Goal: Task Accomplishment & Management: Manage account settings

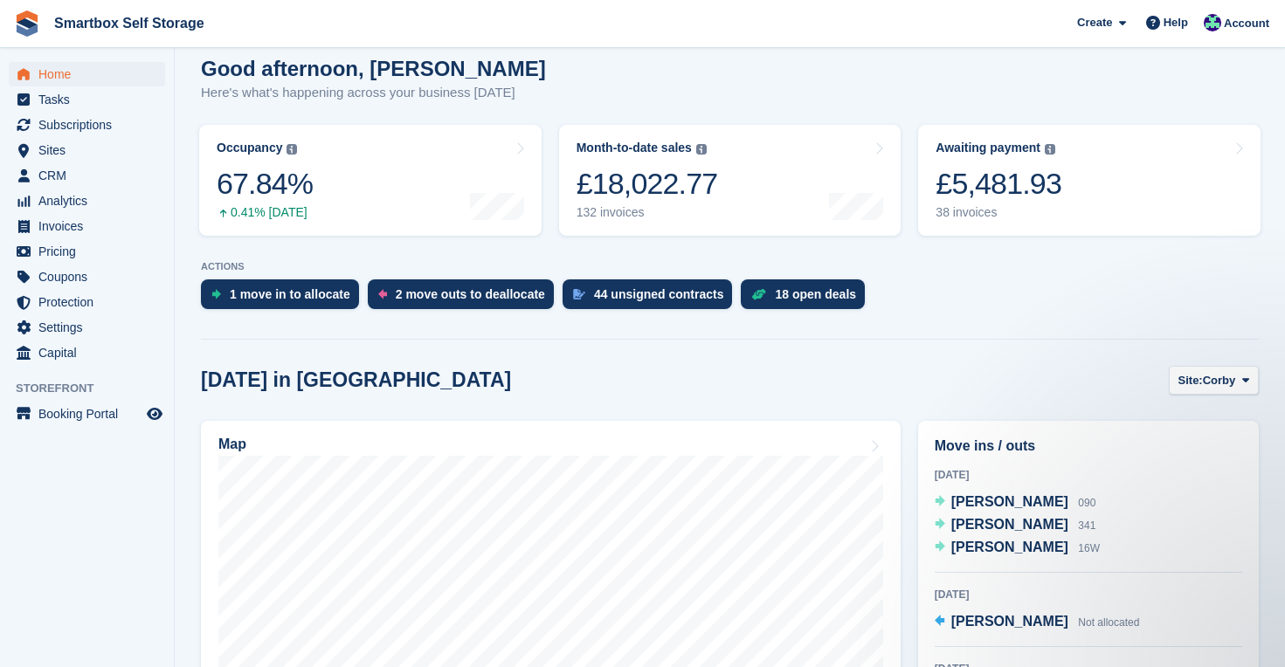
scroll to position [167, 0]
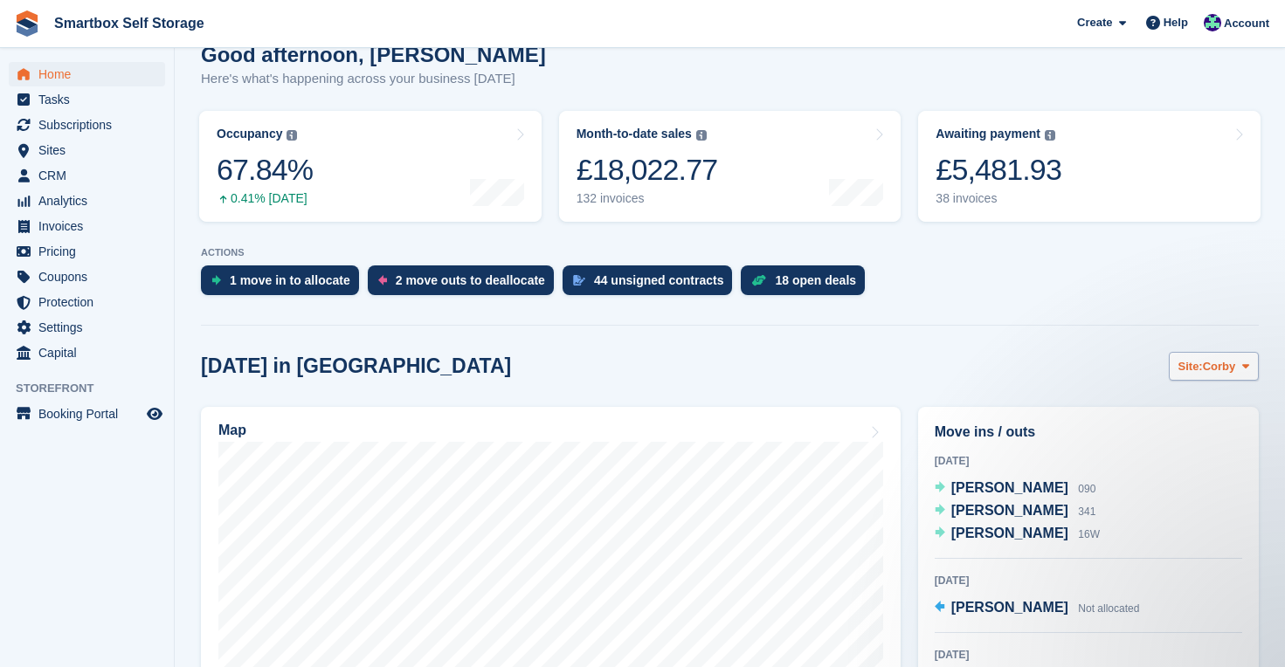
click at [1233, 360] on span "Corby" at bounding box center [1218, 366] width 33 height 17
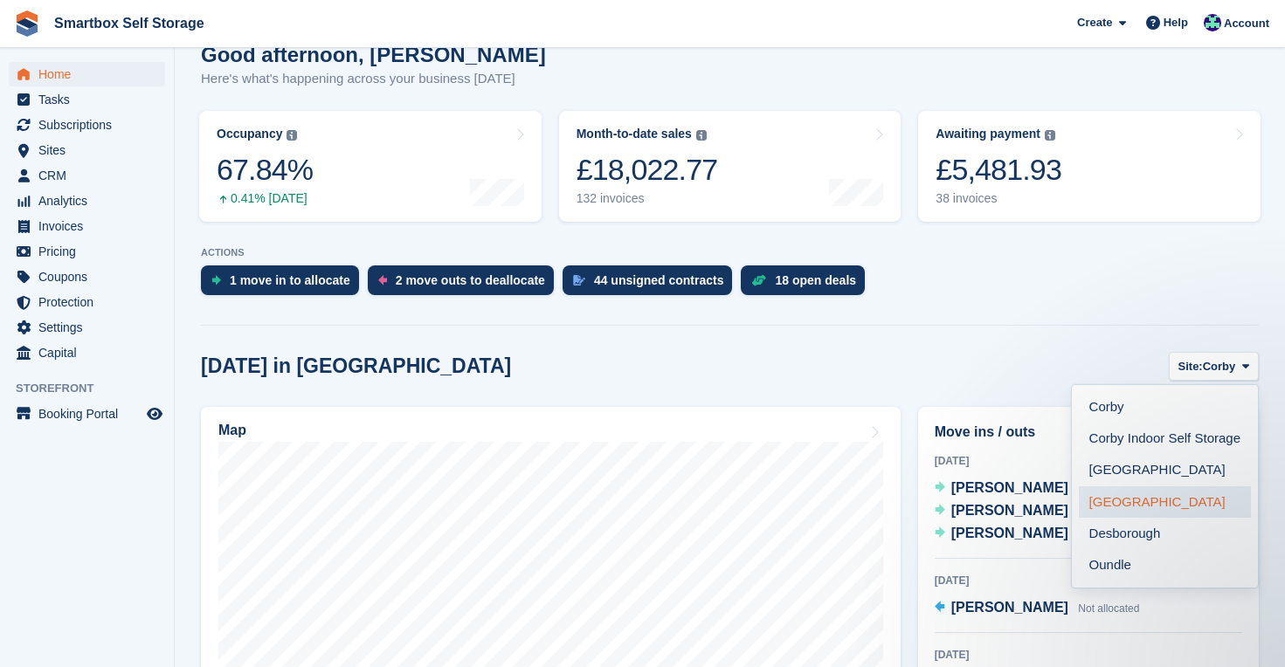
click at [1136, 491] on link "[GEOGRAPHIC_DATA]" at bounding box center [1164, 501] width 172 height 31
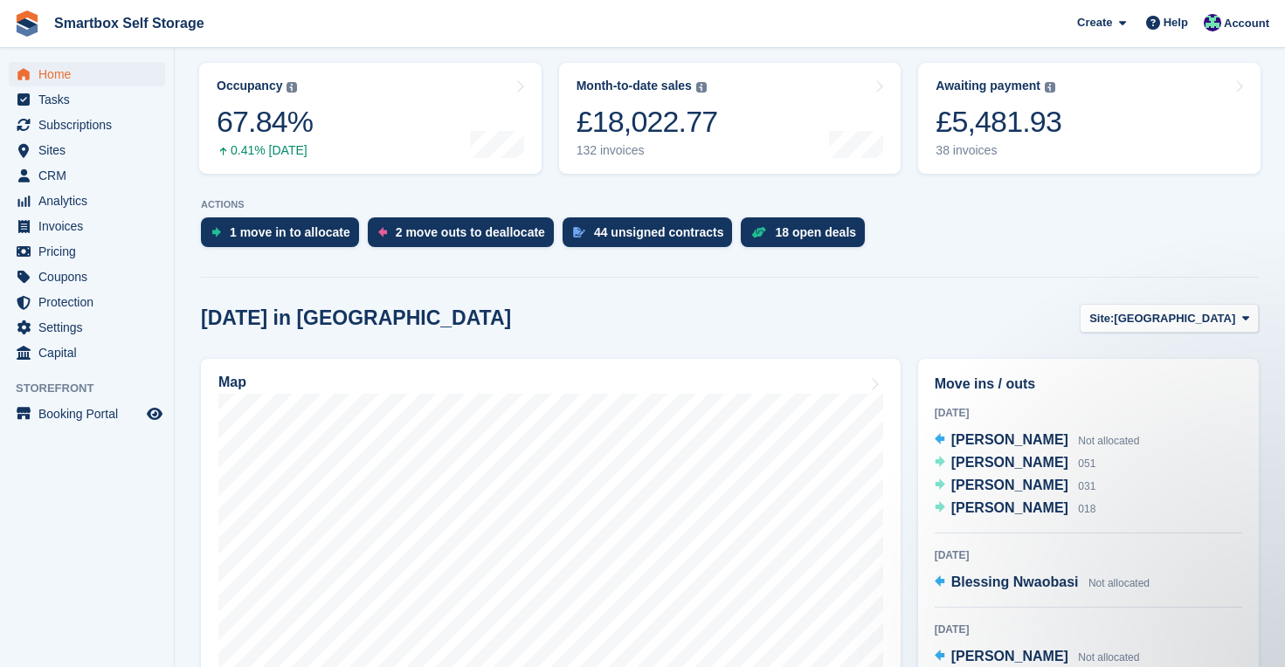
scroll to position [224, 0]
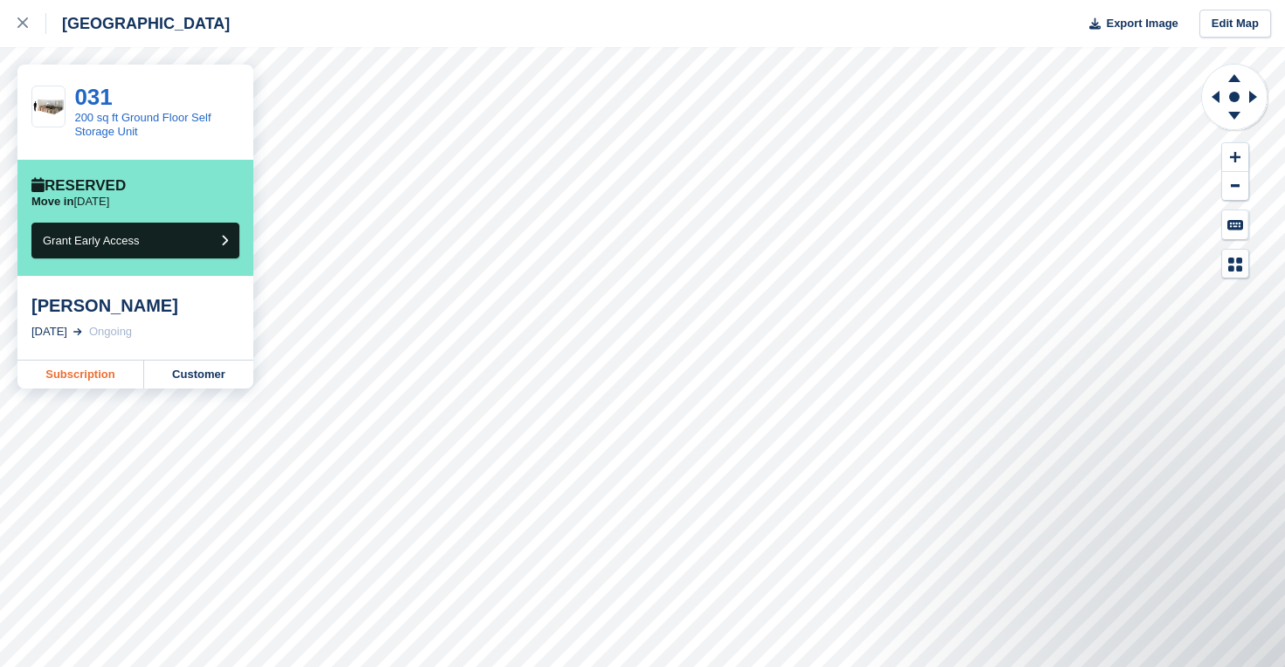
click at [98, 374] on link "Subscription" at bounding box center [80, 375] width 127 height 28
click at [16, 29] on link at bounding box center [23, 23] width 46 height 47
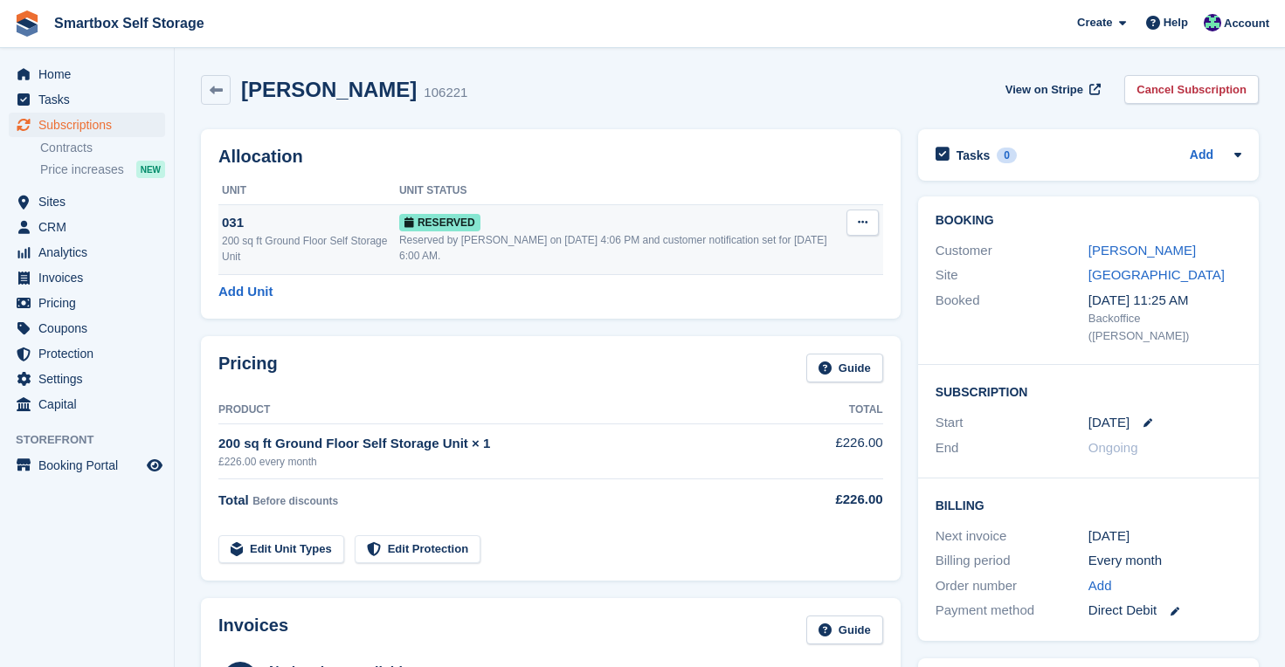
click at [869, 224] on button at bounding box center [862, 223] width 32 height 26
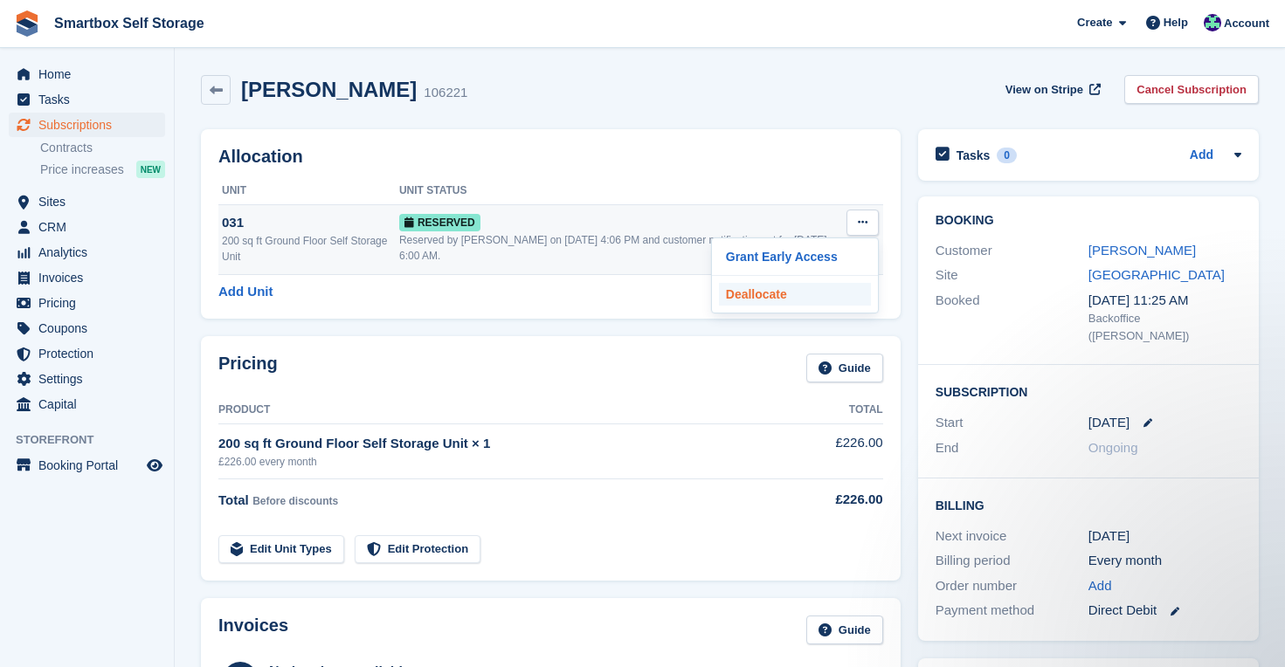
click at [788, 297] on p "Deallocate" at bounding box center [795, 294] width 152 height 23
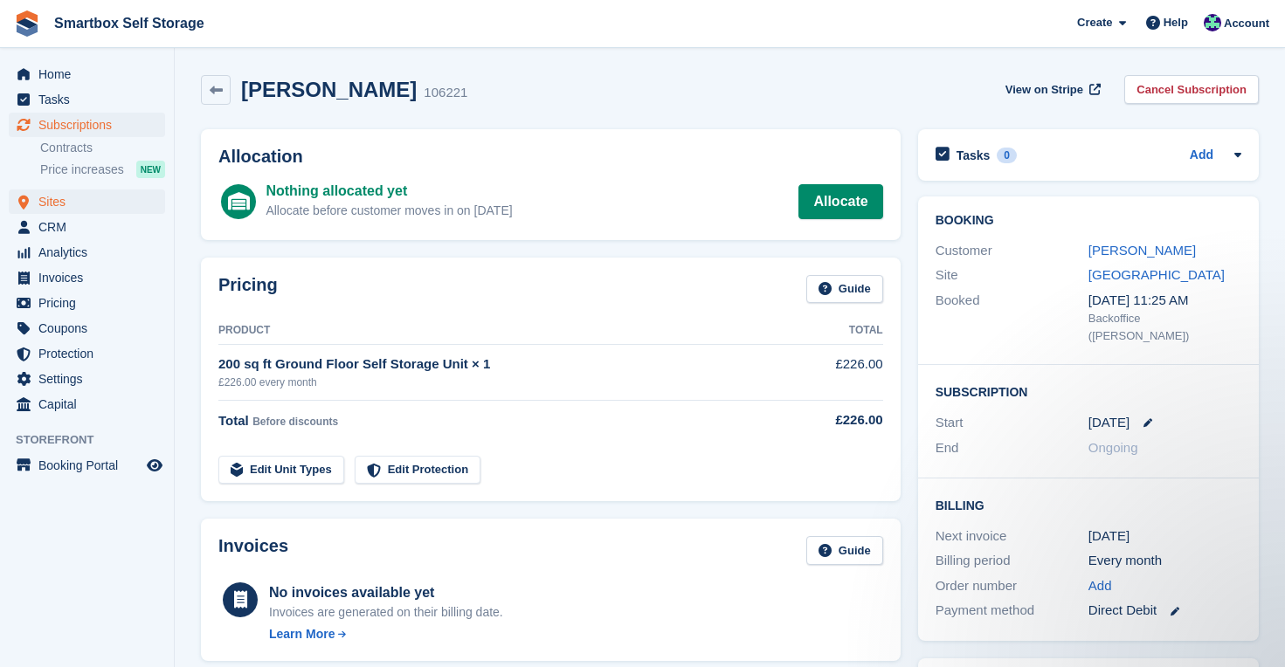
click at [91, 200] on span "Sites" at bounding box center [90, 201] width 105 height 24
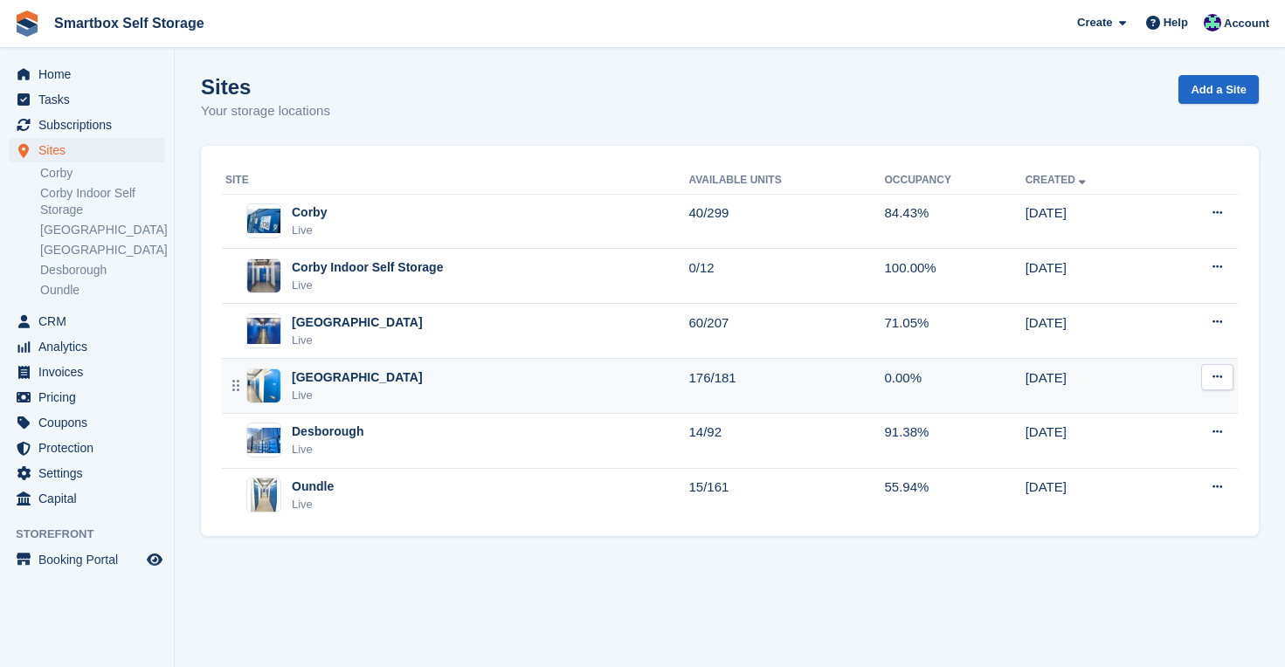
click at [419, 389] on div "Leicester Live" at bounding box center [456, 387] width 463 height 36
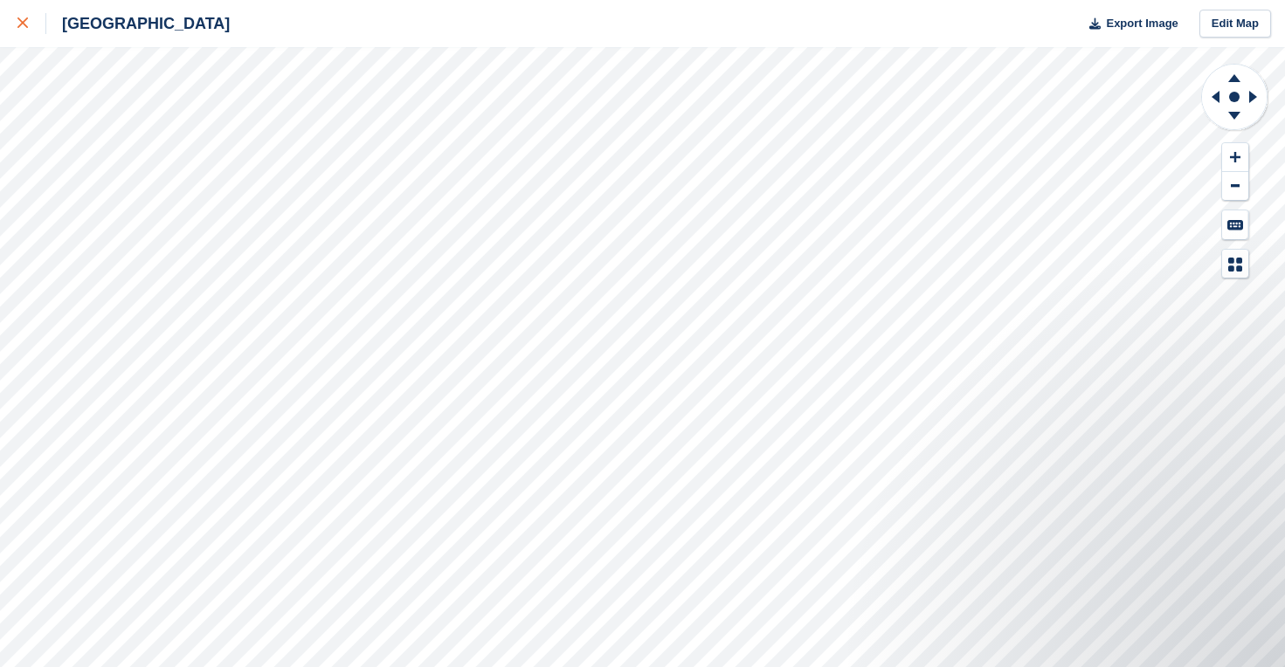
click at [22, 18] on icon at bounding box center [22, 22] width 10 height 10
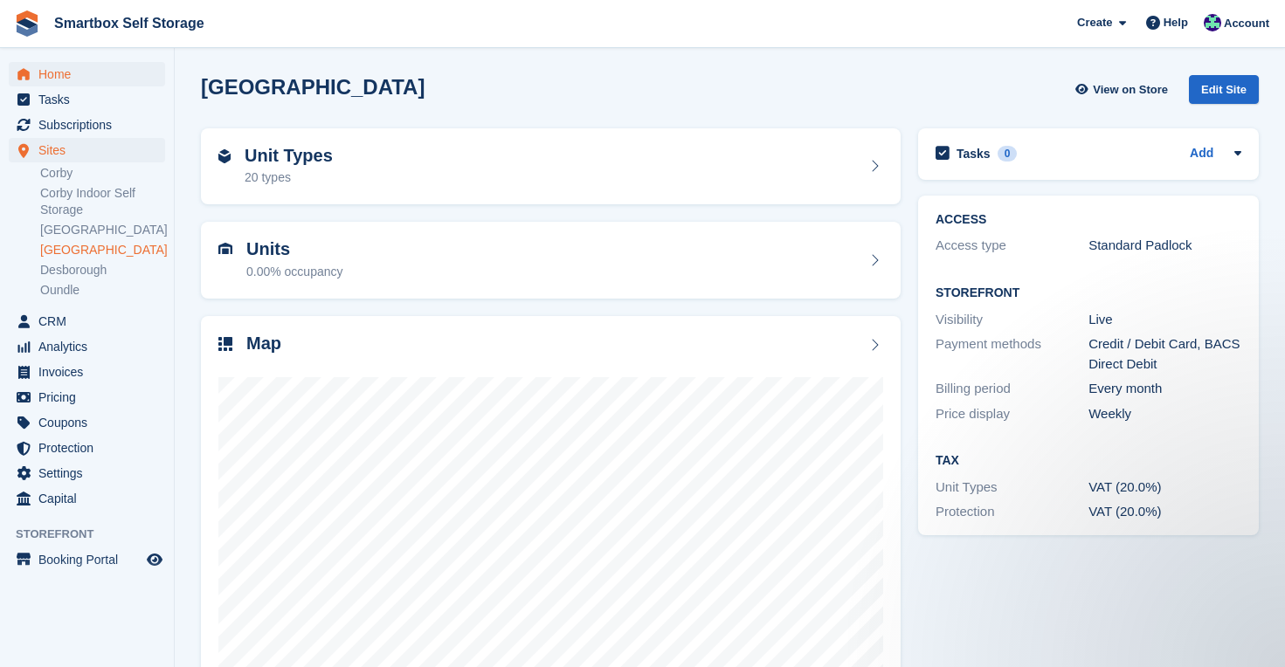
click at [69, 77] on span "Home" at bounding box center [90, 74] width 105 height 24
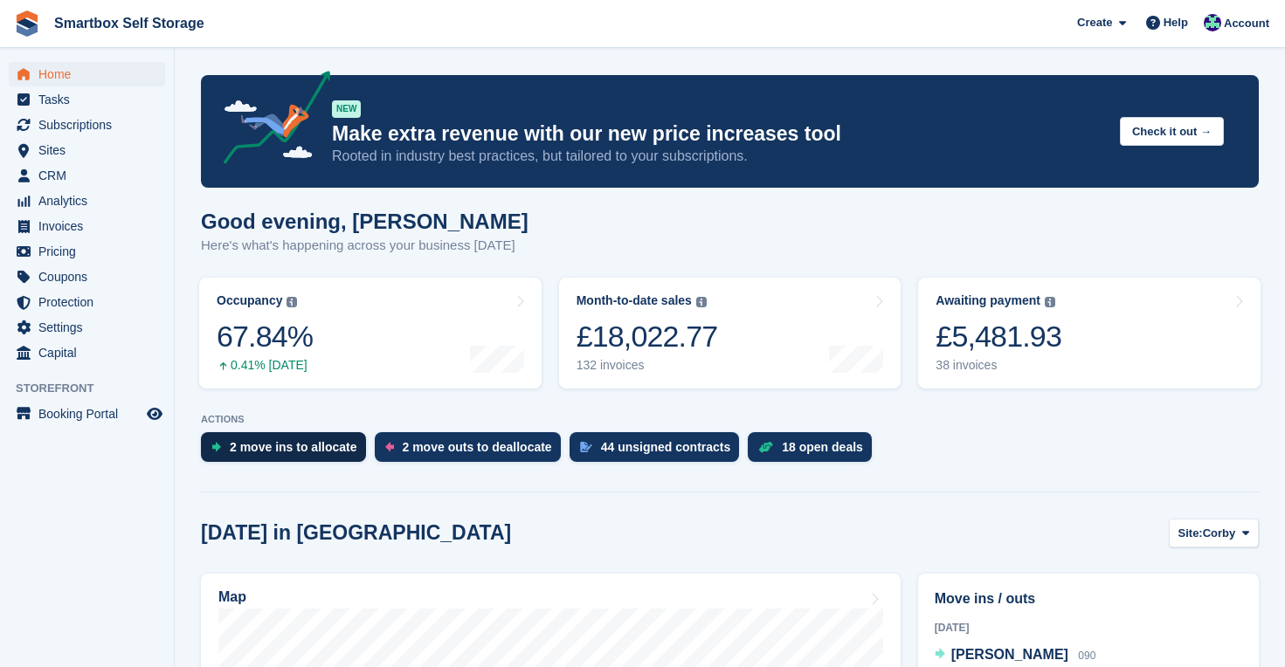
click at [311, 457] on div "2 move ins to allocate" at bounding box center [283, 447] width 165 height 30
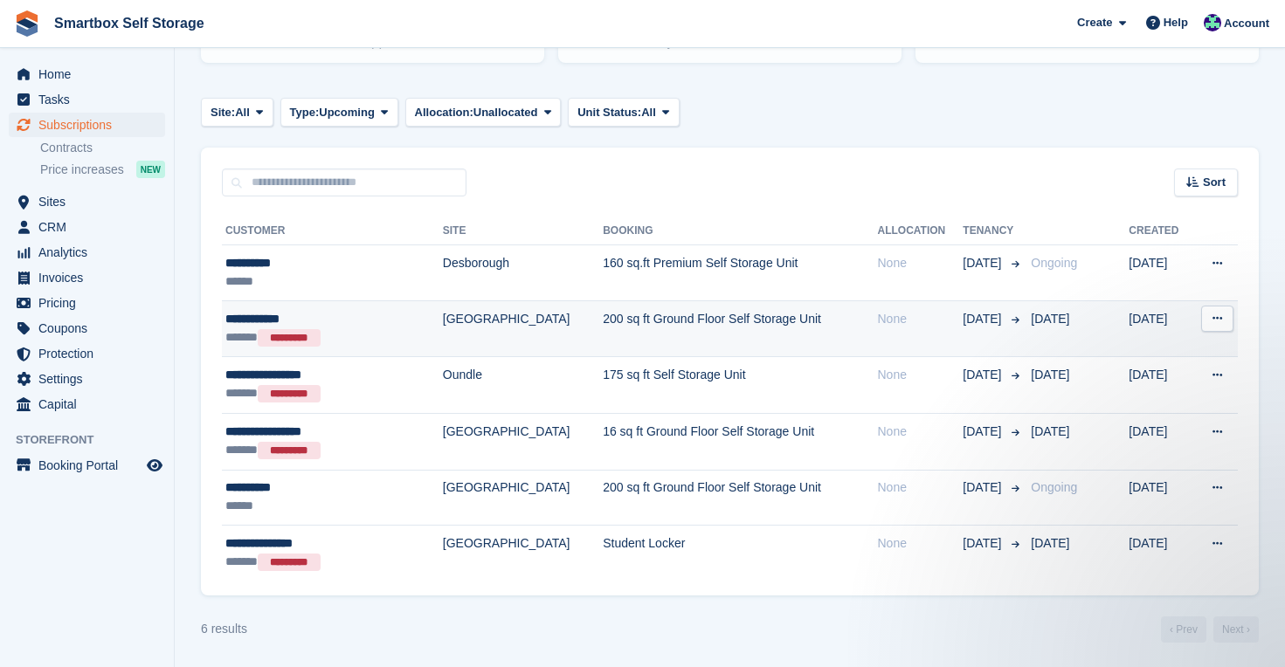
scroll to position [238, 0]
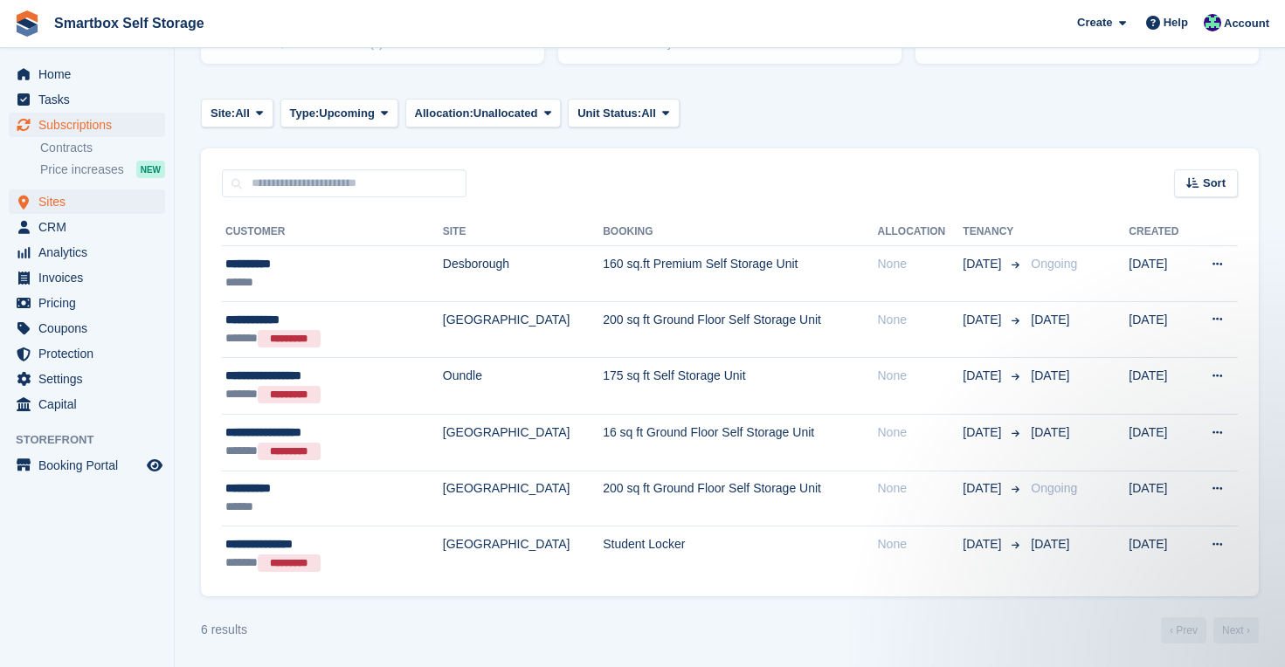
click at [64, 197] on span "Sites" at bounding box center [90, 201] width 105 height 24
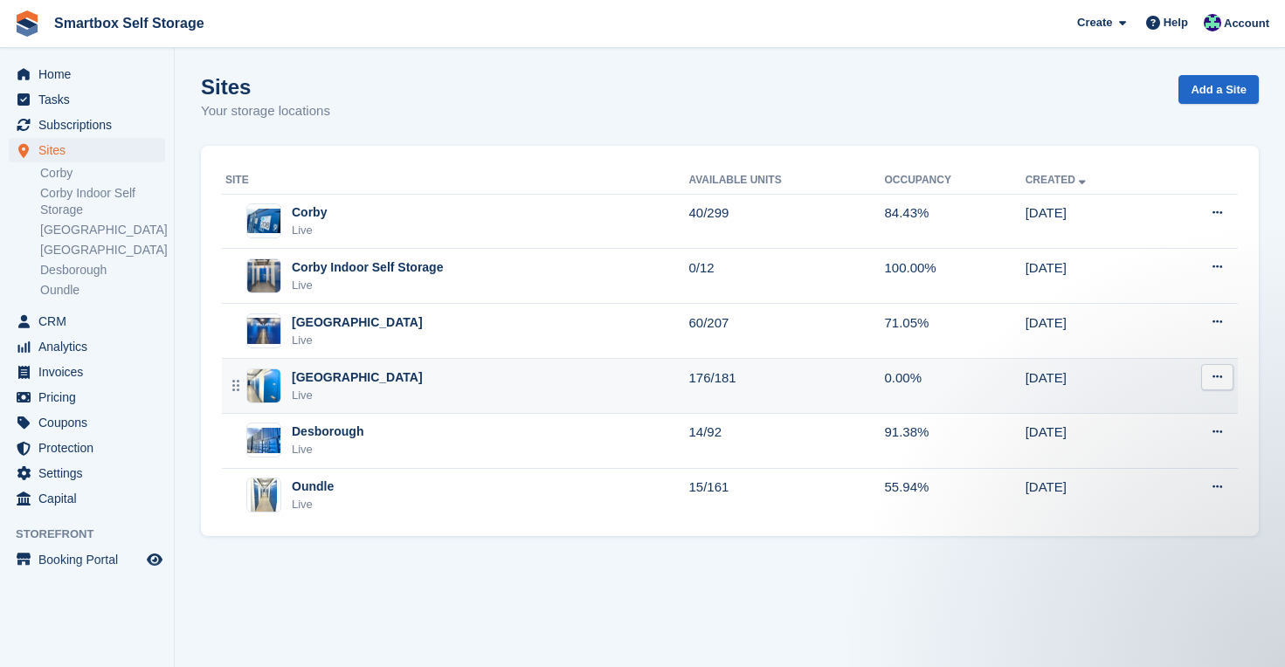
click at [327, 378] on div "[GEOGRAPHIC_DATA]" at bounding box center [357, 378] width 131 height 18
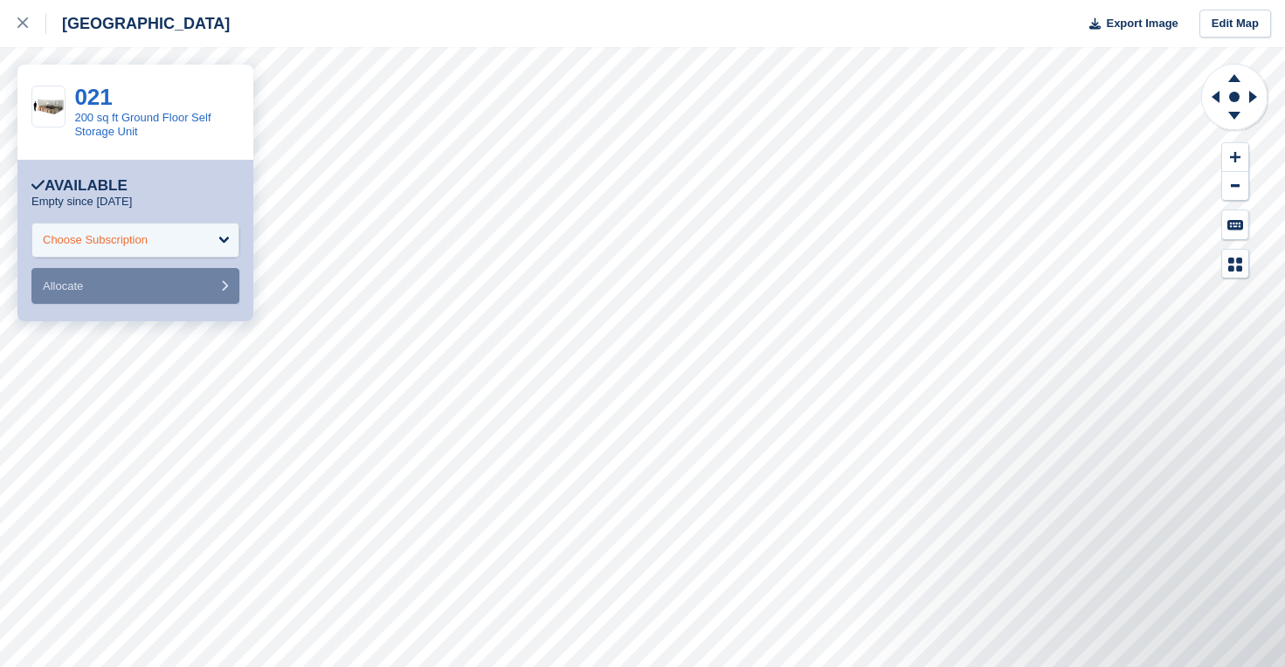
click at [210, 234] on div "Choose Subscription" at bounding box center [135, 240] width 208 height 35
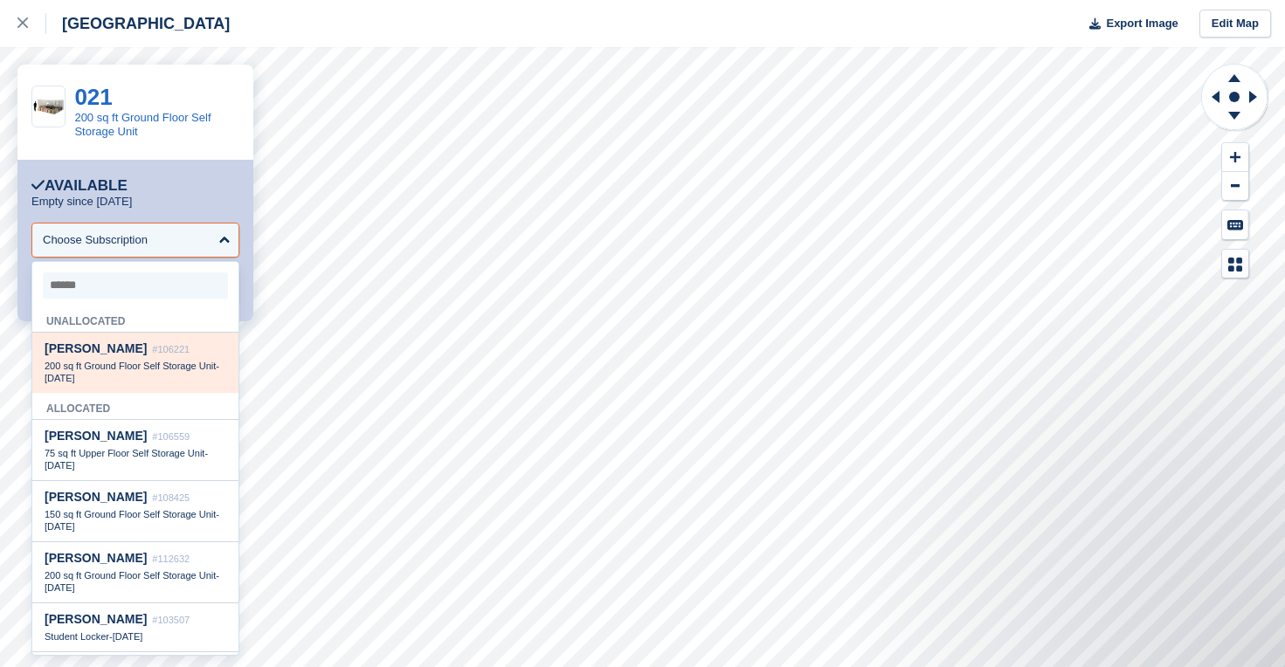
click at [139, 363] on span "200 sq ft Ground Floor Self Storage Unit" at bounding box center [130, 366] width 171 height 10
select select "******"
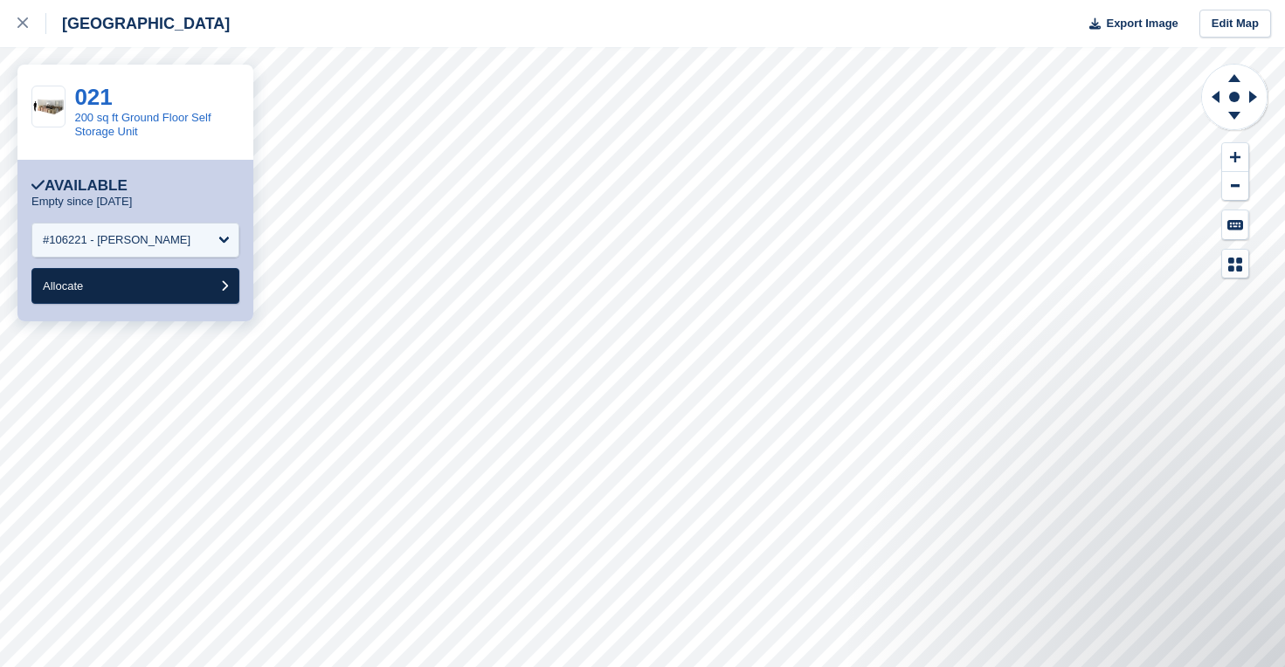
click at [117, 285] on button "Allocate" at bounding box center [135, 286] width 208 height 36
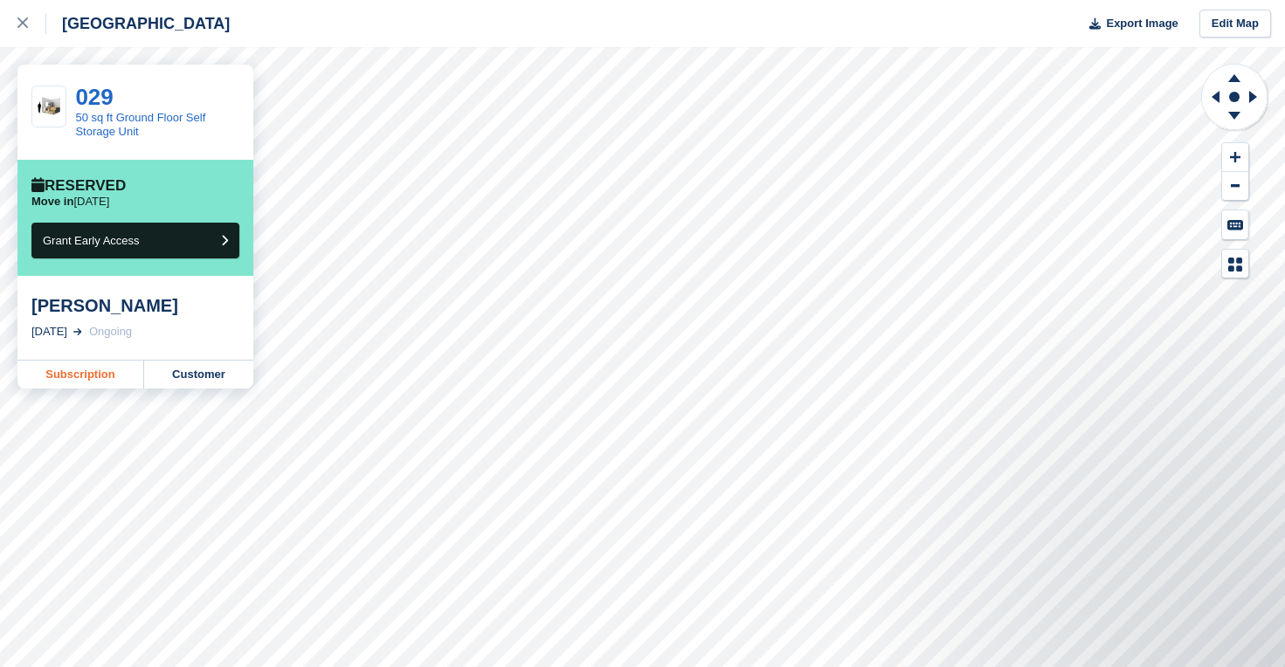
click at [91, 375] on link "Subscription" at bounding box center [80, 375] width 127 height 28
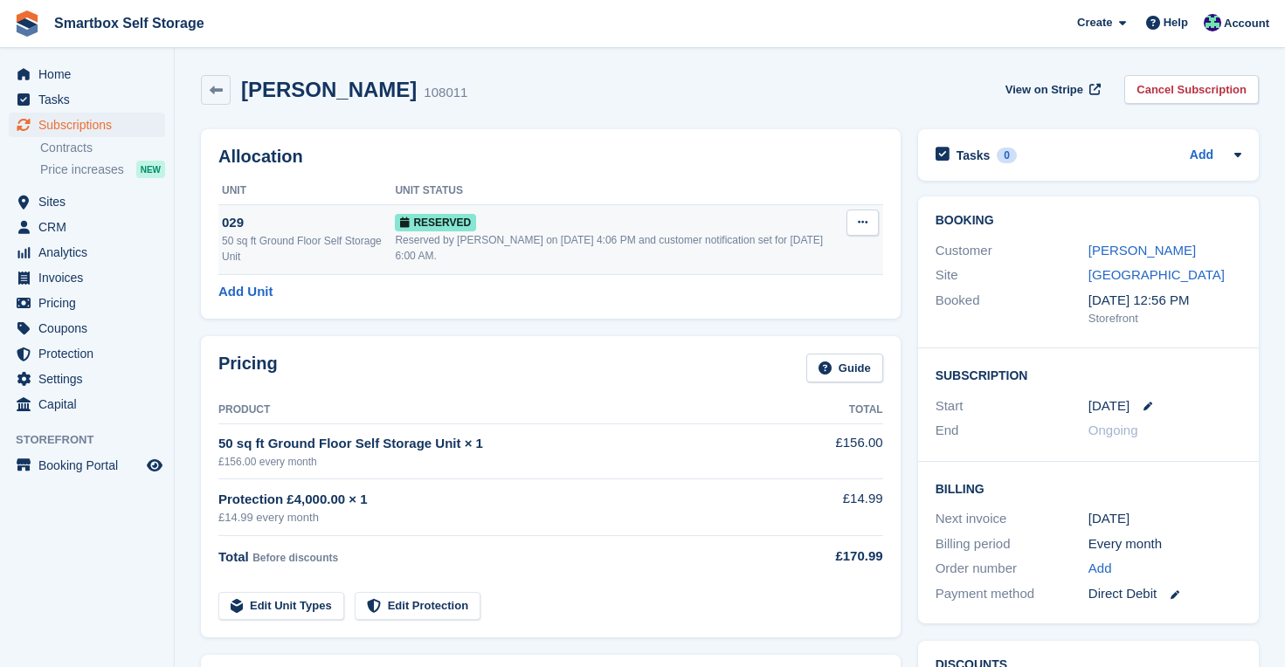
click at [862, 220] on icon at bounding box center [863, 222] width 10 height 11
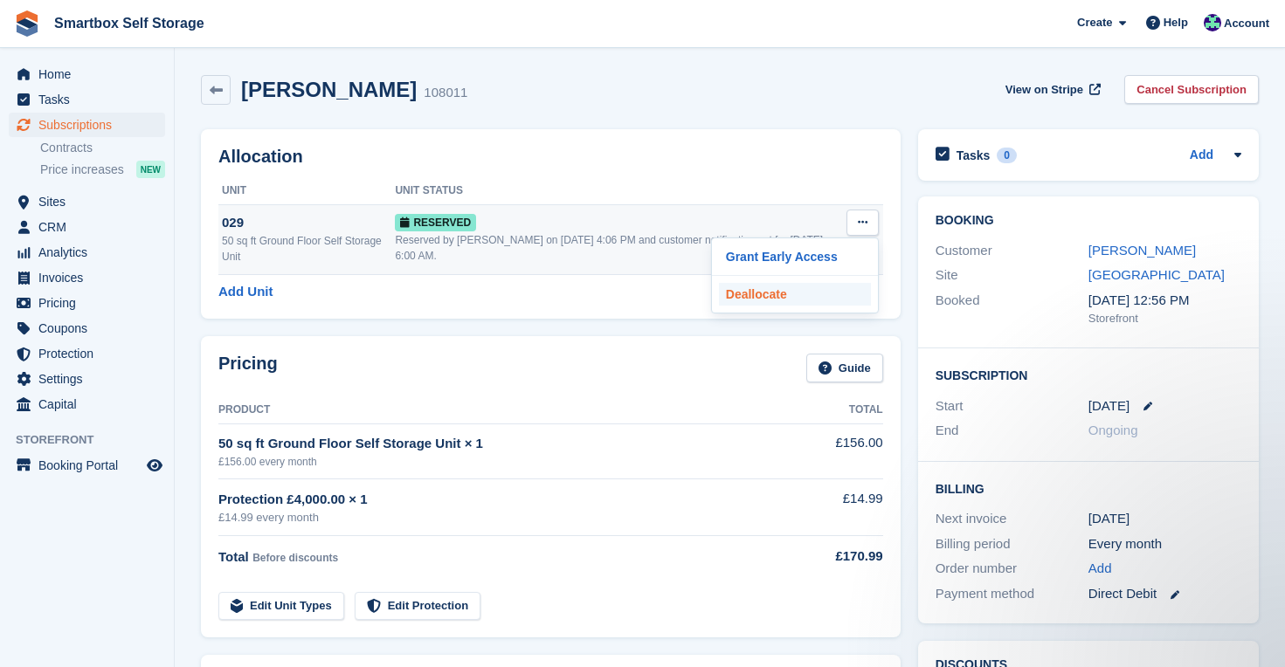
click at [797, 294] on p "Deallocate" at bounding box center [795, 294] width 152 height 23
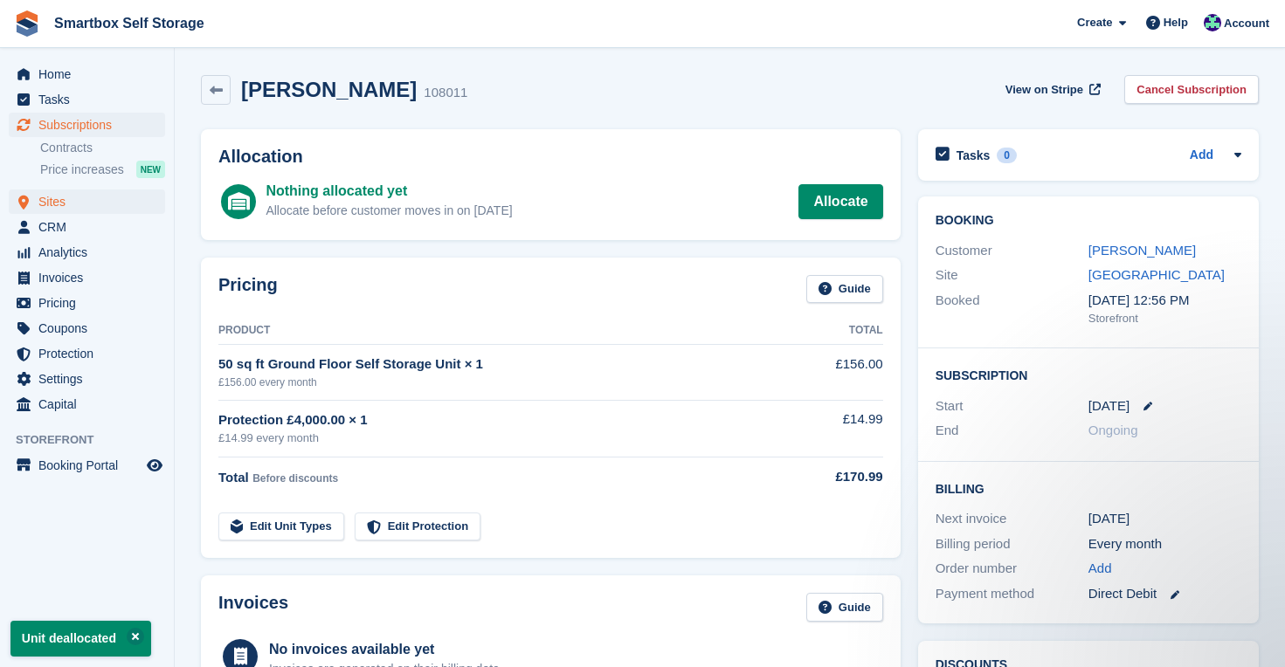
click at [63, 199] on span "Sites" at bounding box center [90, 201] width 105 height 24
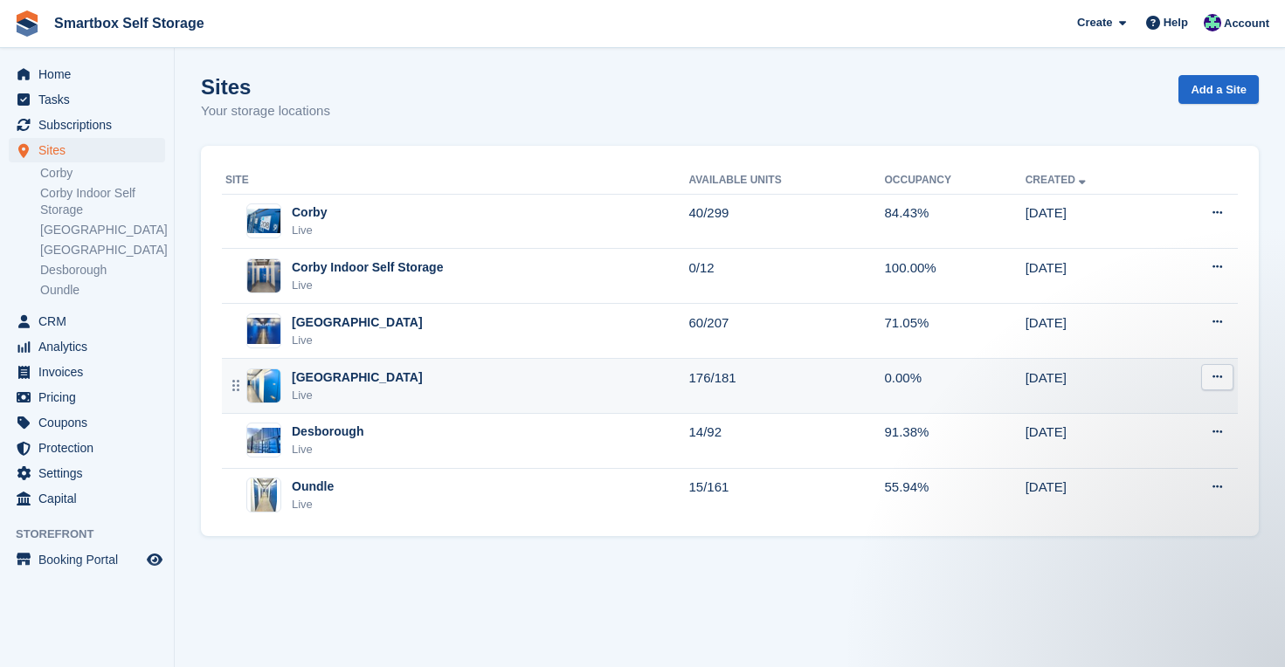
click at [373, 375] on div "Leicester Live" at bounding box center [456, 387] width 463 height 36
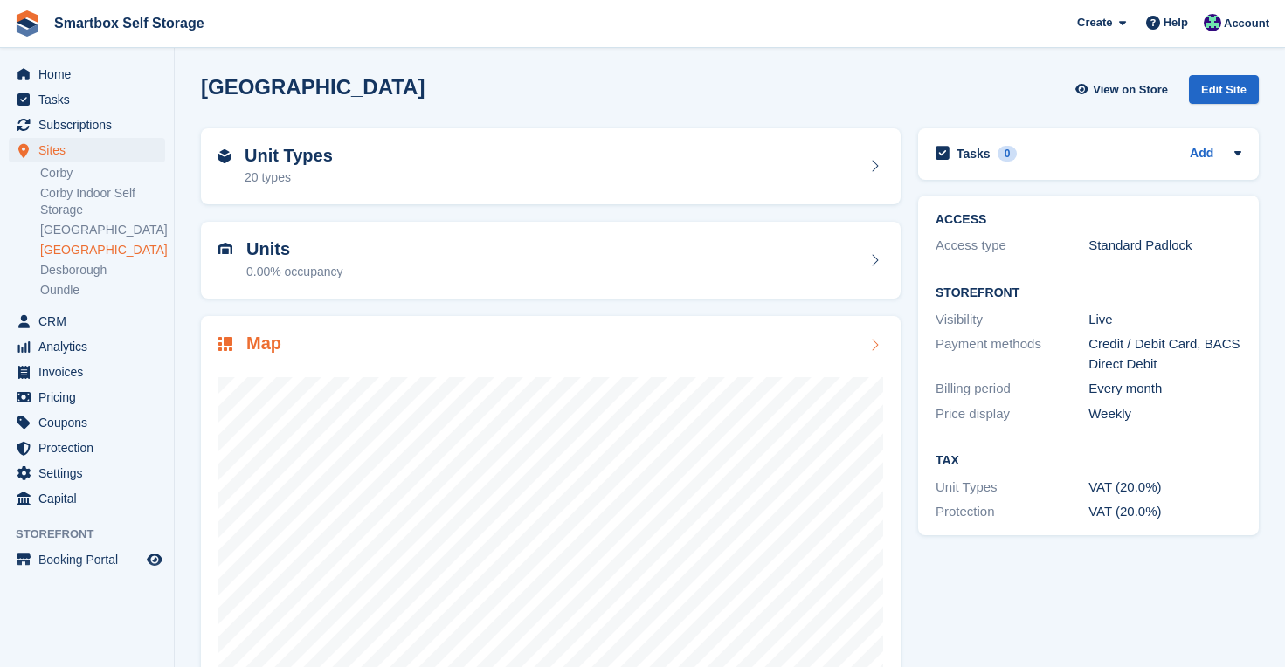
click at [798, 340] on div "Map" at bounding box center [550, 346] width 665 height 24
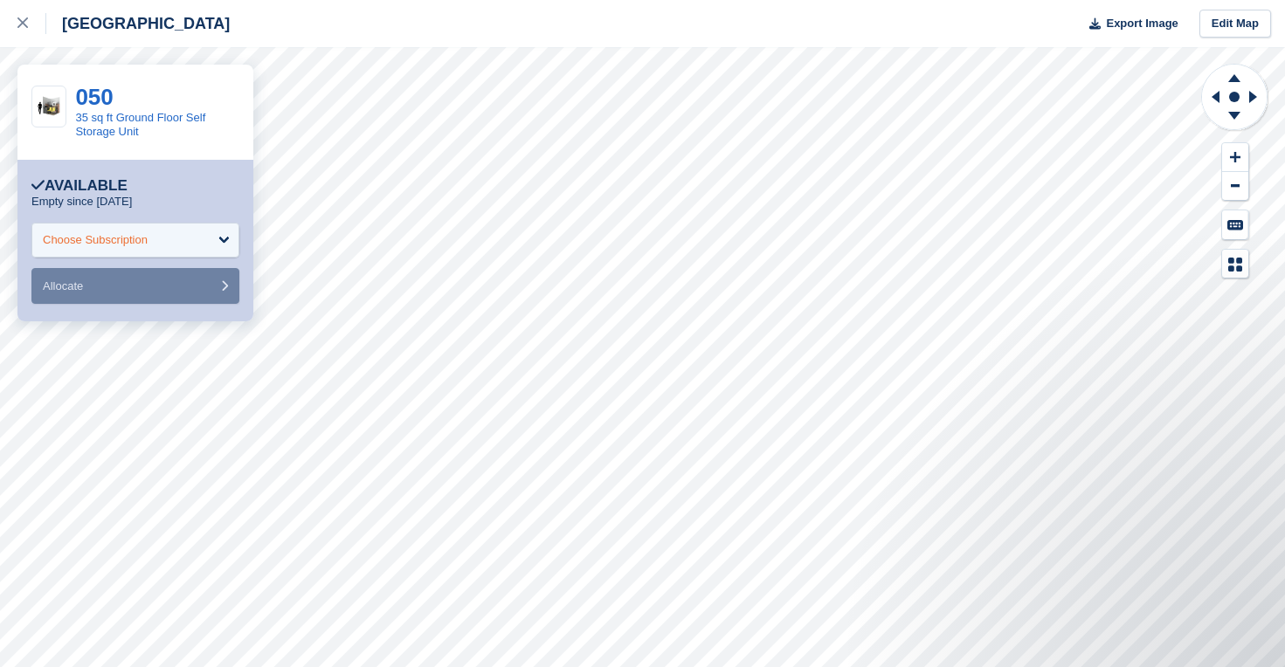
click at [144, 239] on div "Choose Subscription" at bounding box center [95, 239] width 105 height 17
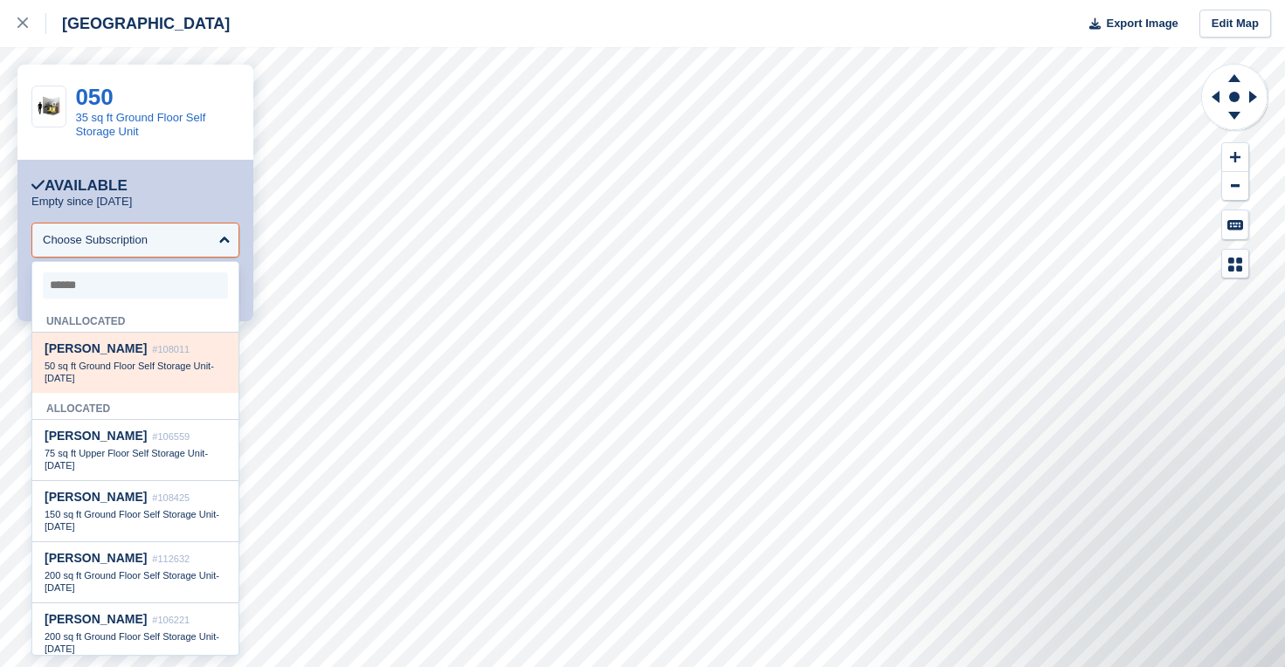
click at [96, 361] on span "50 sq ft Ground Floor Self Storage Unit" at bounding box center [128, 366] width 166 height 10
select select "******"
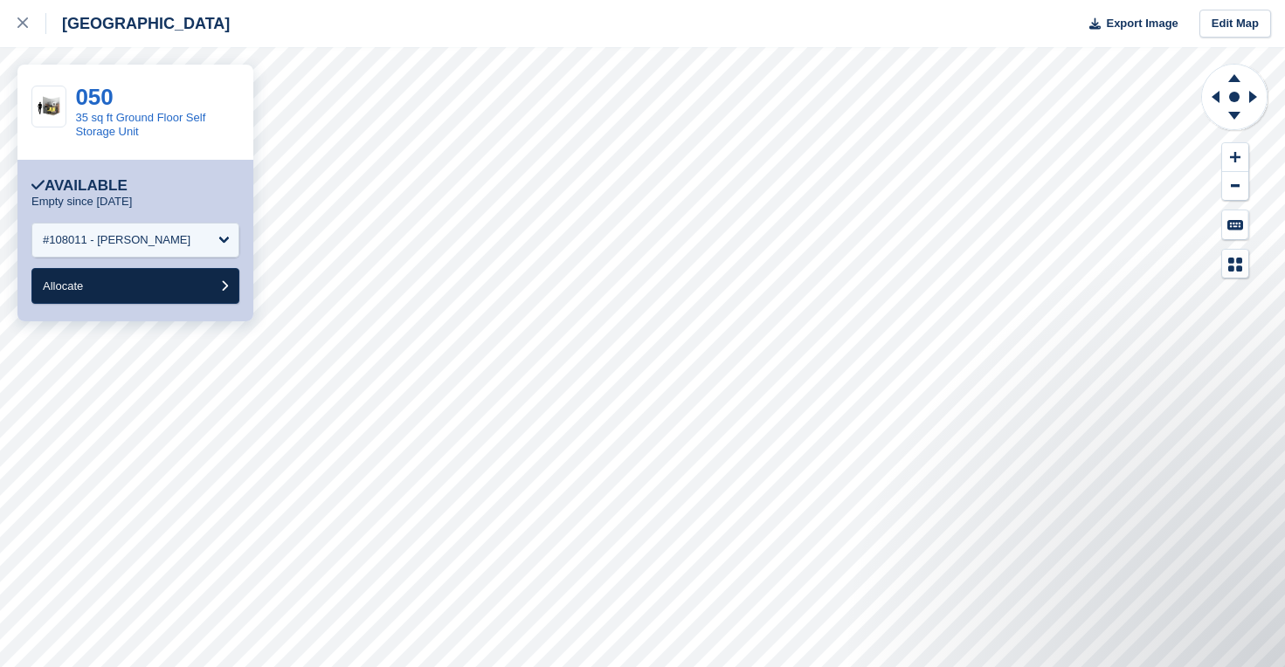
click at [88, 283] on button "Allocate" at bounding box center [135, 286] width 208 height 36
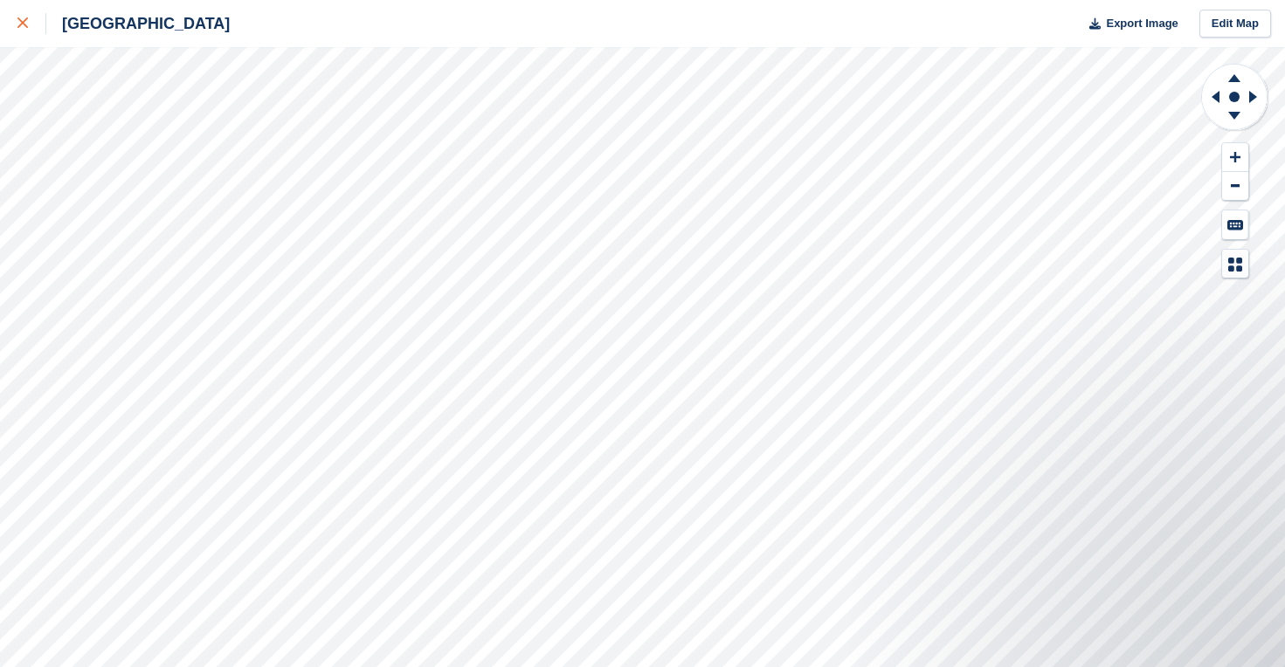
click at [24, 19] on icon at bounding box center [22, 22] width 10 height 10
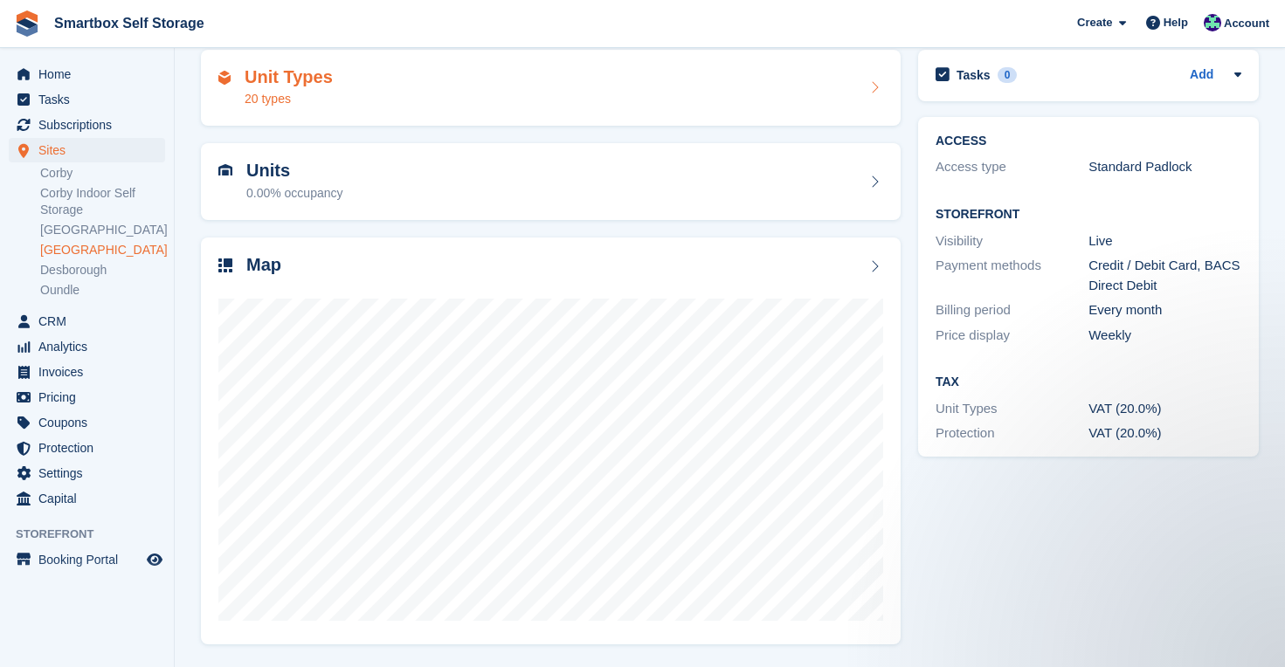
scroll to position [77, 0]
click at [64, 73] on span "Home" at bounding box center [90, 74] width 105 height 24
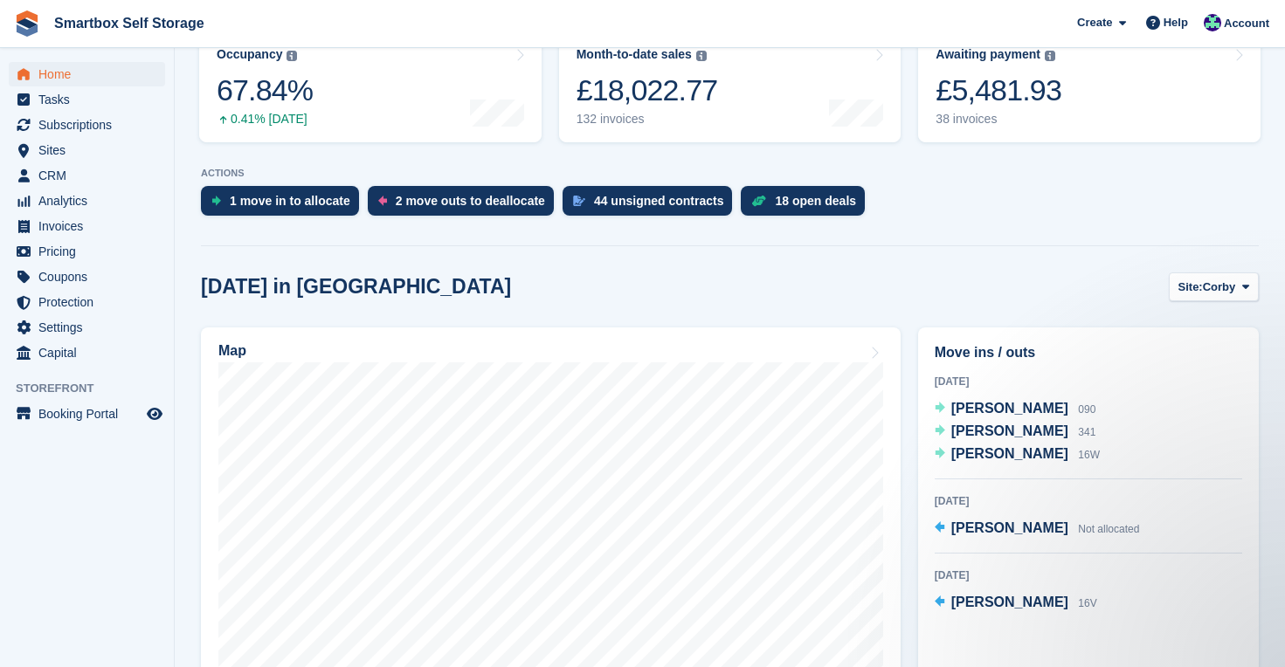
scroll to position [251, 0]
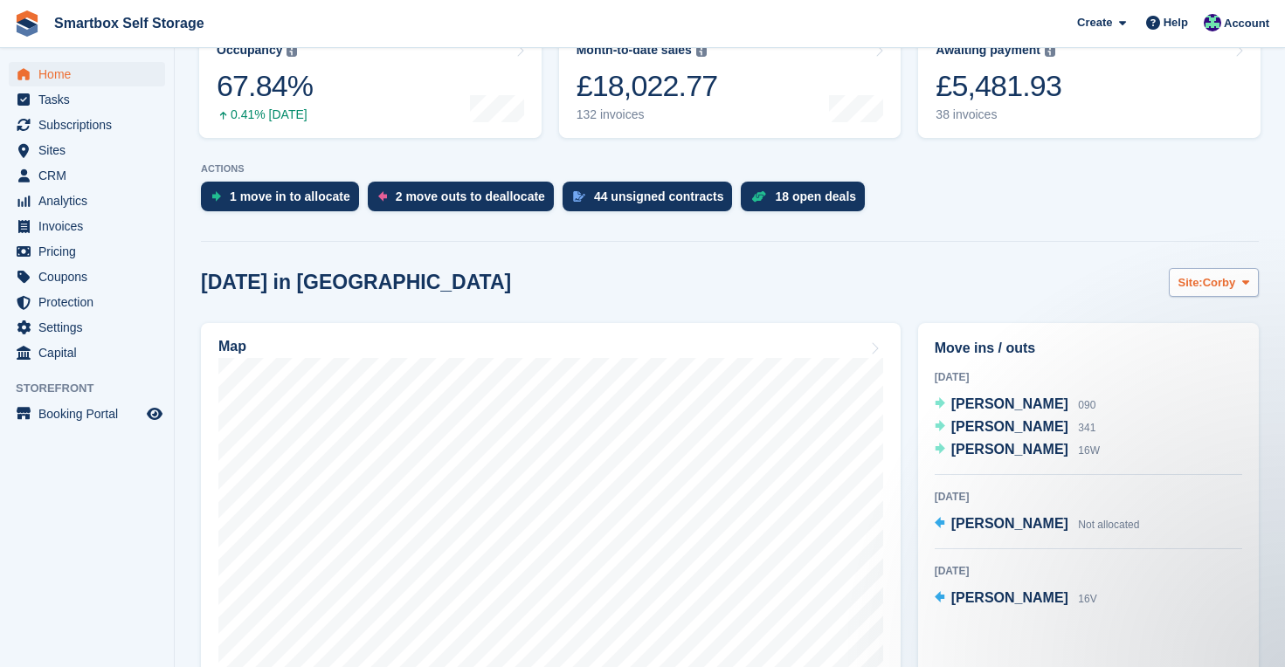
click at [1215, 290] on span "Corby" at bounding box center [1218, 282] width 33 height 17
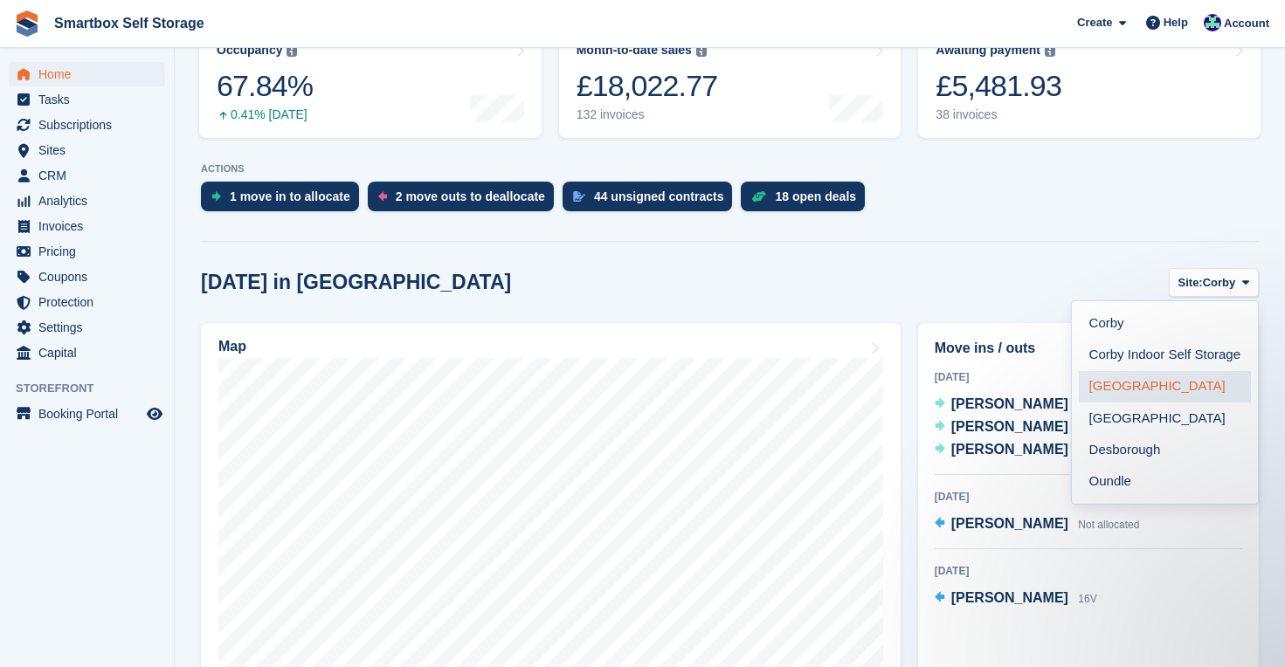
click at [1174, 384] on link "[GEOGRAPHIC_DATA]" at bounding box center [1164, 386] width 172 height 31
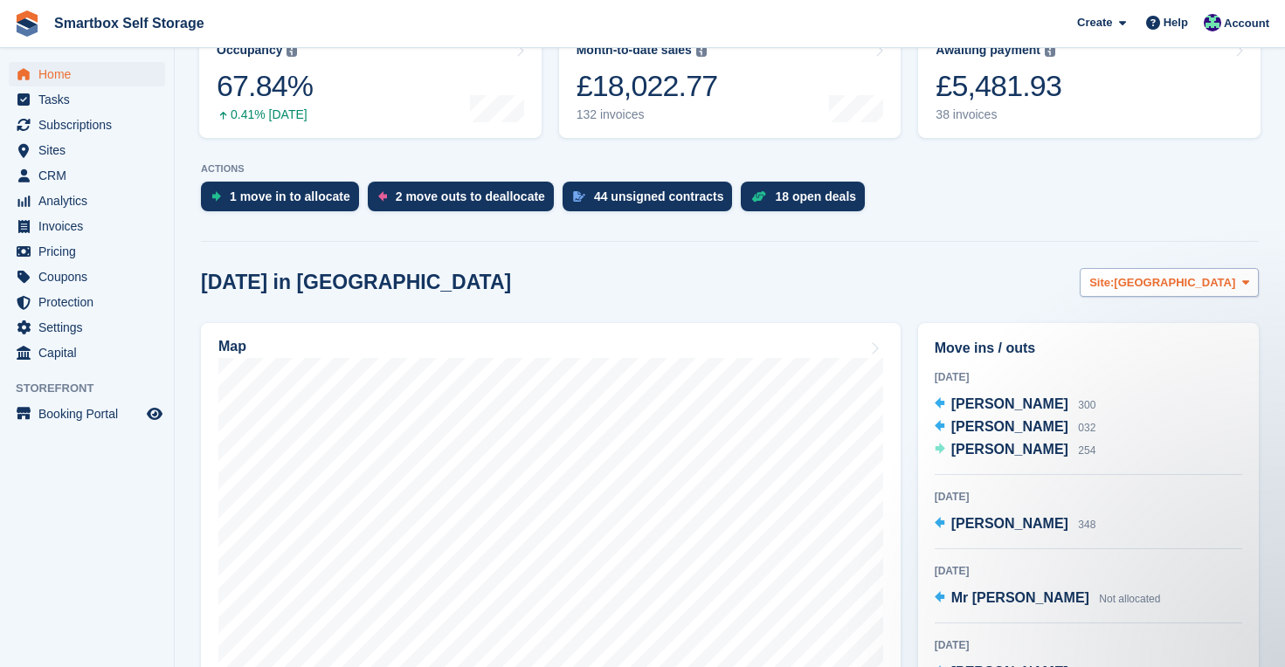
click at [1202, 284] on span "[GEOGRAPHIC_DATA]" at bounding box center [1173, 282] width 121 height 17
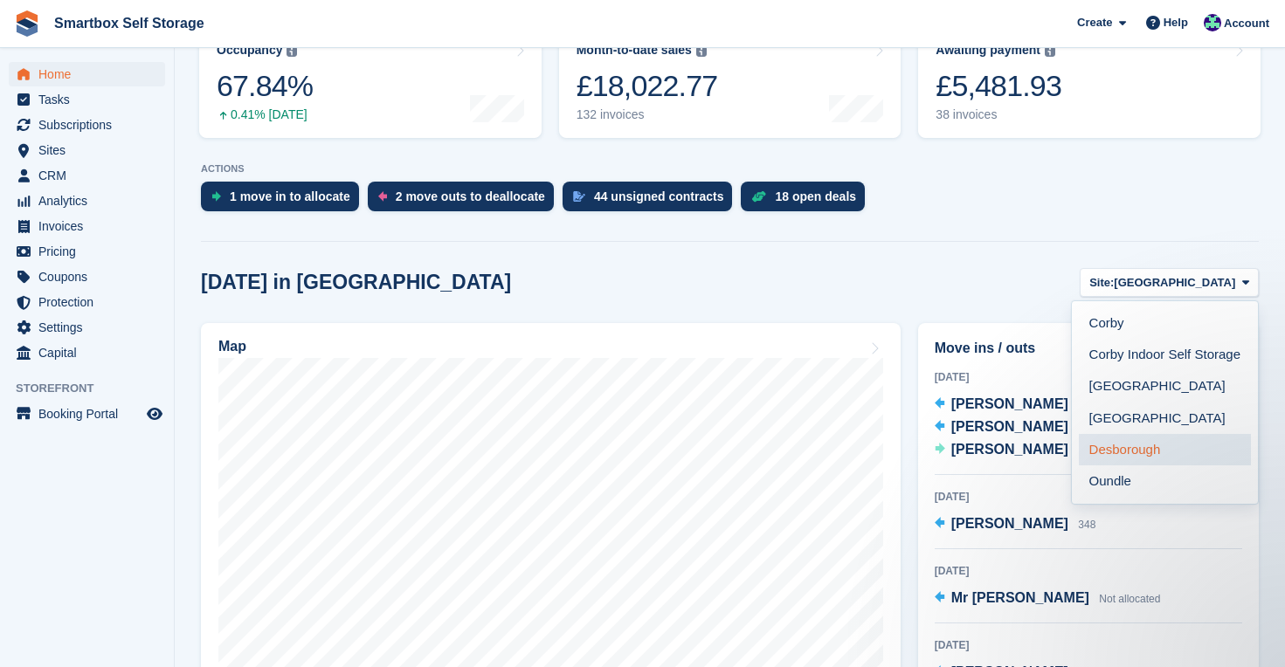
click at [1172, 450] on link "Desborough" at bounding box center [1164, 449] width 172 height 31
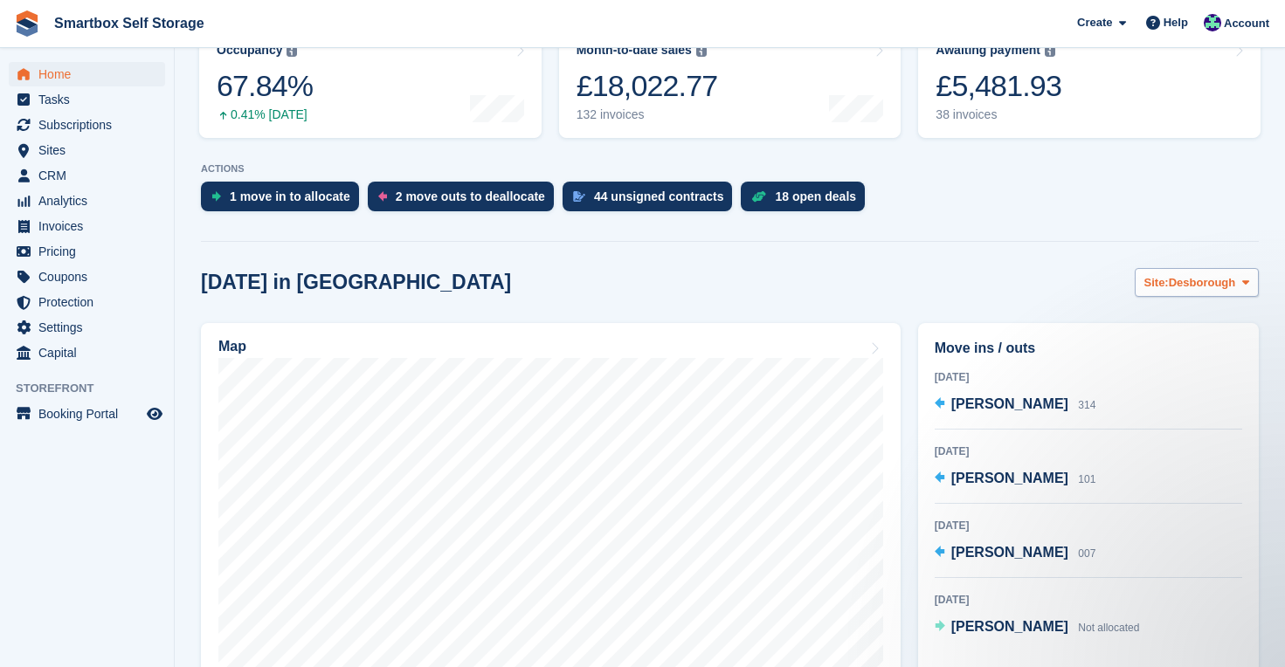
click at [1178, 276] on span "Desborough" at bounding box center [1201, 282] width 67 height 17
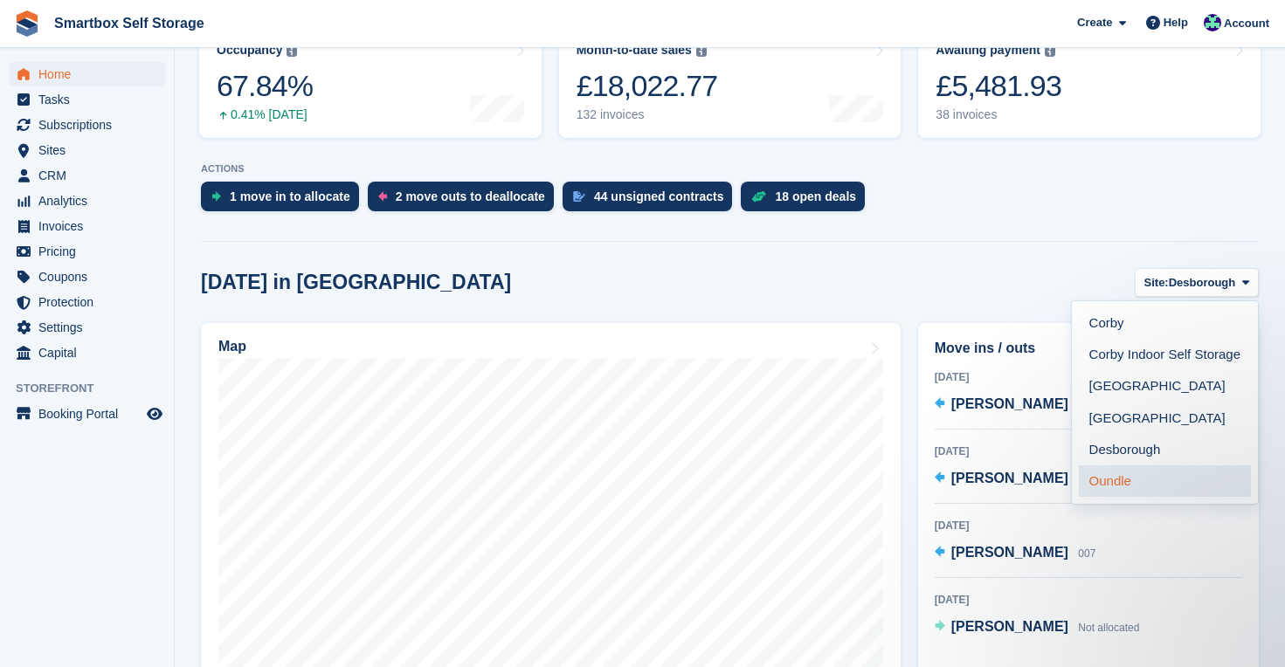
click at [1133, 475] on link "Oundle" at bounding box center [1164, 480] width 172 height 31
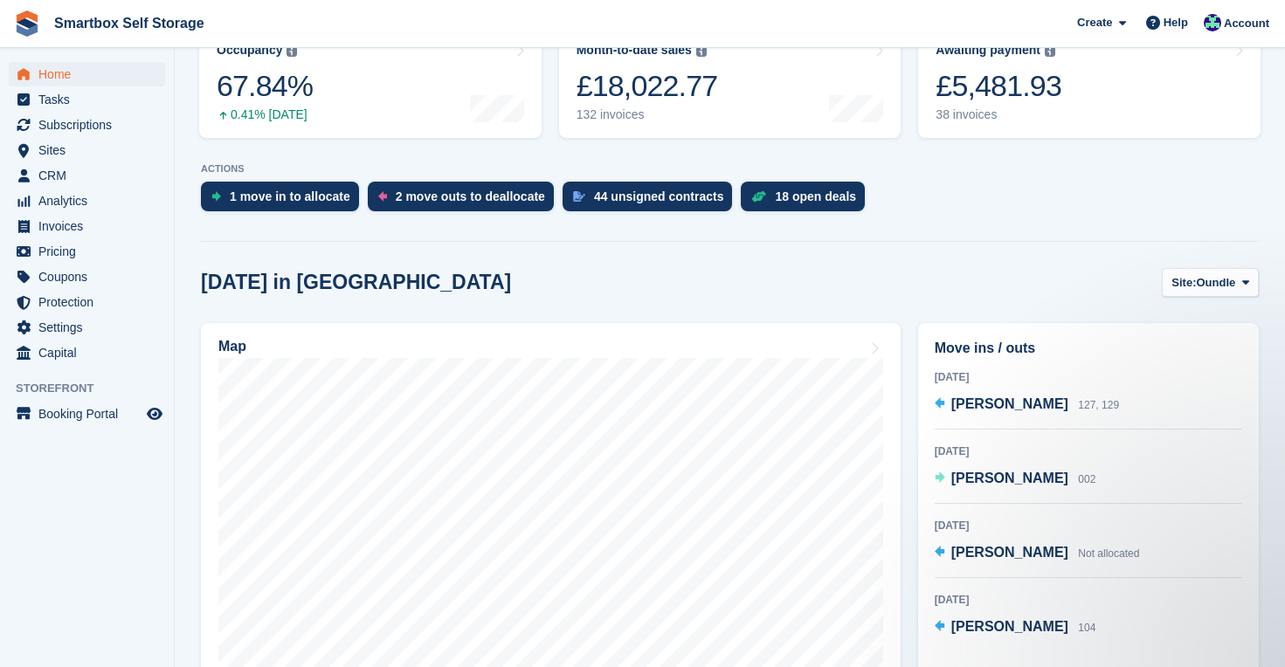
click at [51, 65] on span "Home" at bounding box center [90, 74] width 105 height 24
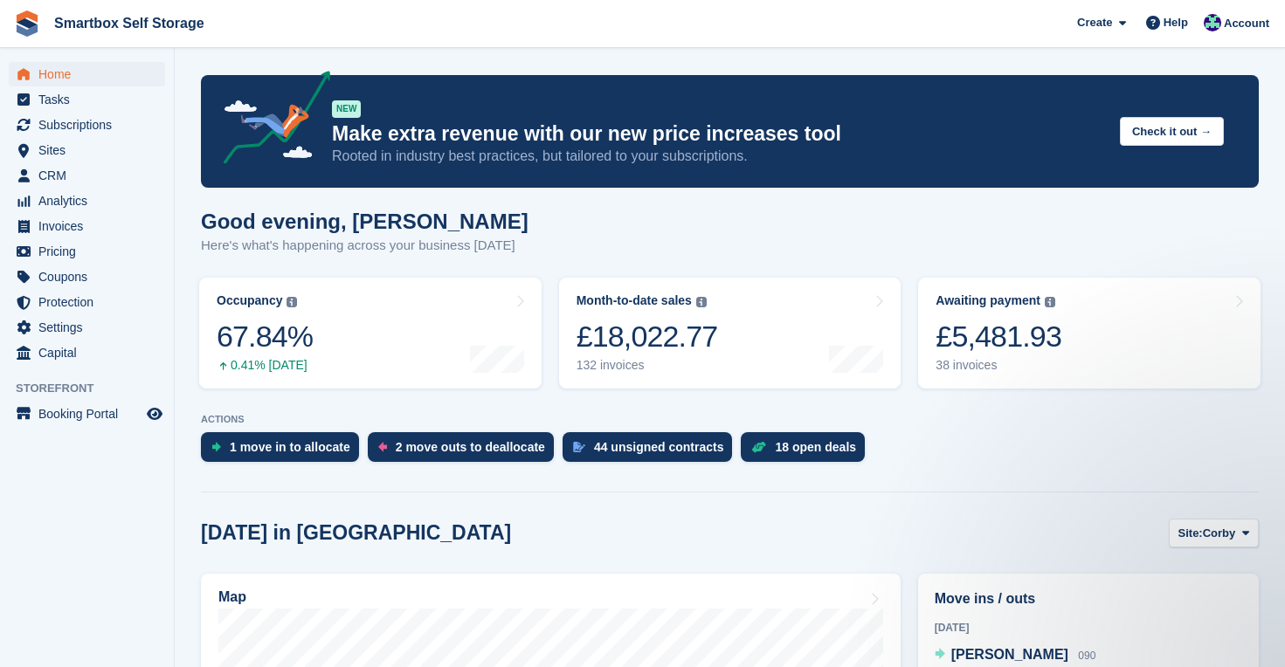
scroll to position [0, 0]
click at [47, 65] on span "Home" at bounding box center [90, 74] width 105 height 24
